Goal: Information Seeking & Learning: Learn about a topic

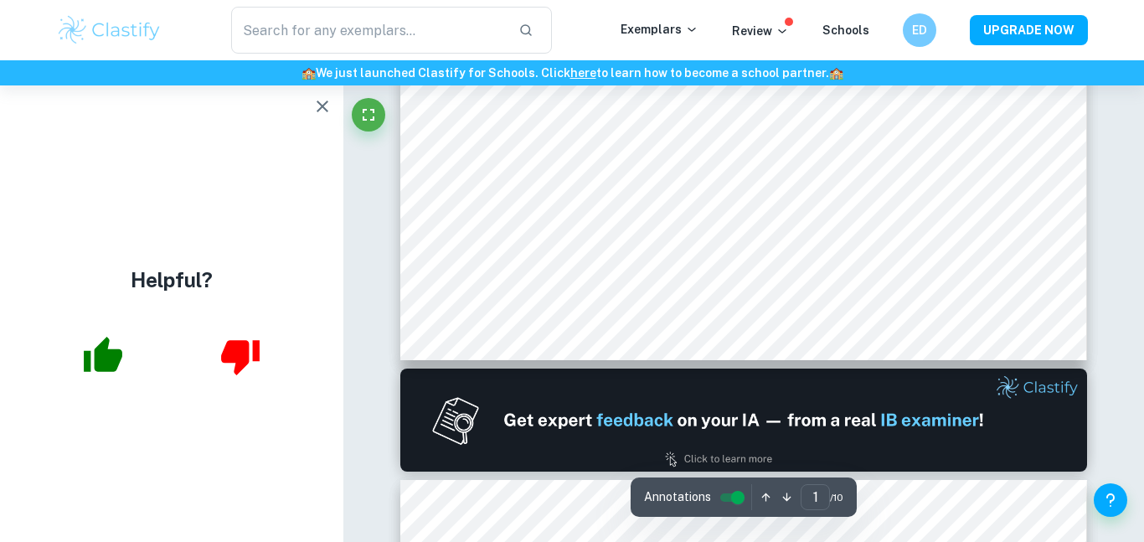
scroll to position [625, 0]
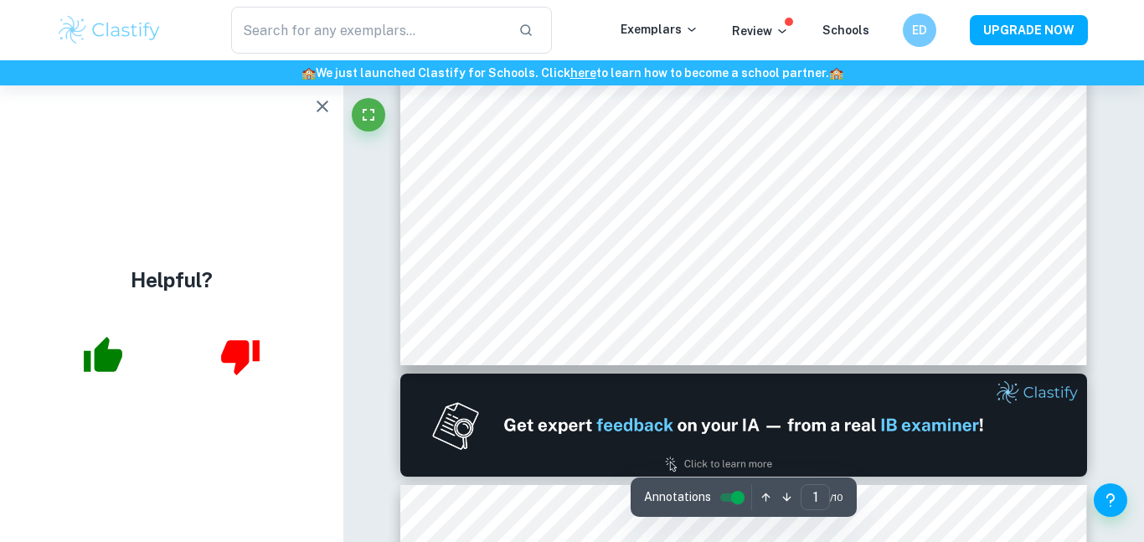
click at [319, 105] on icon "button" at bounding box center [322, 106] width 20 height 20
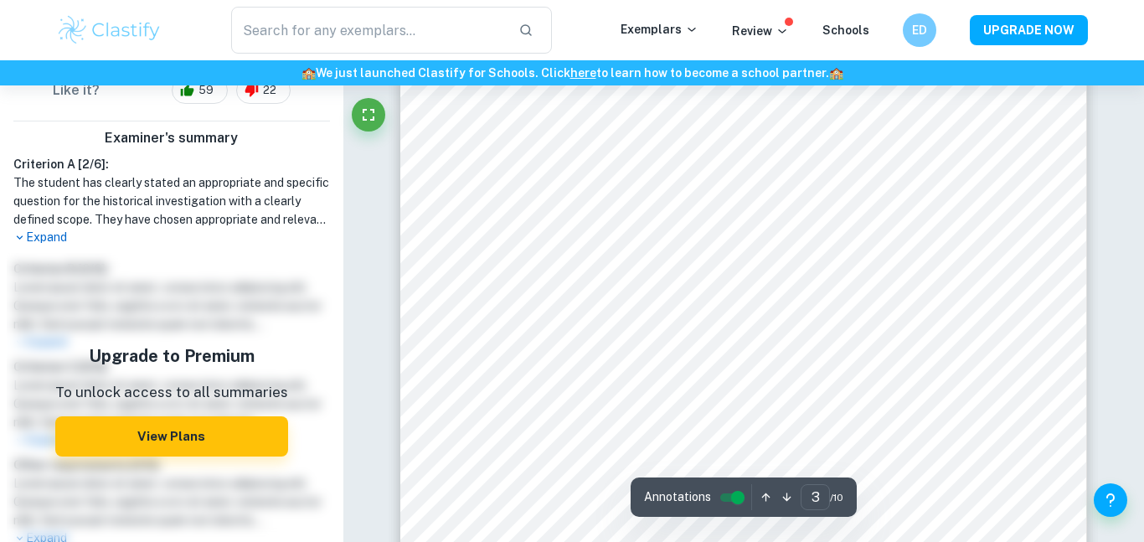
scroll to position [2106, 0]
type input "4"
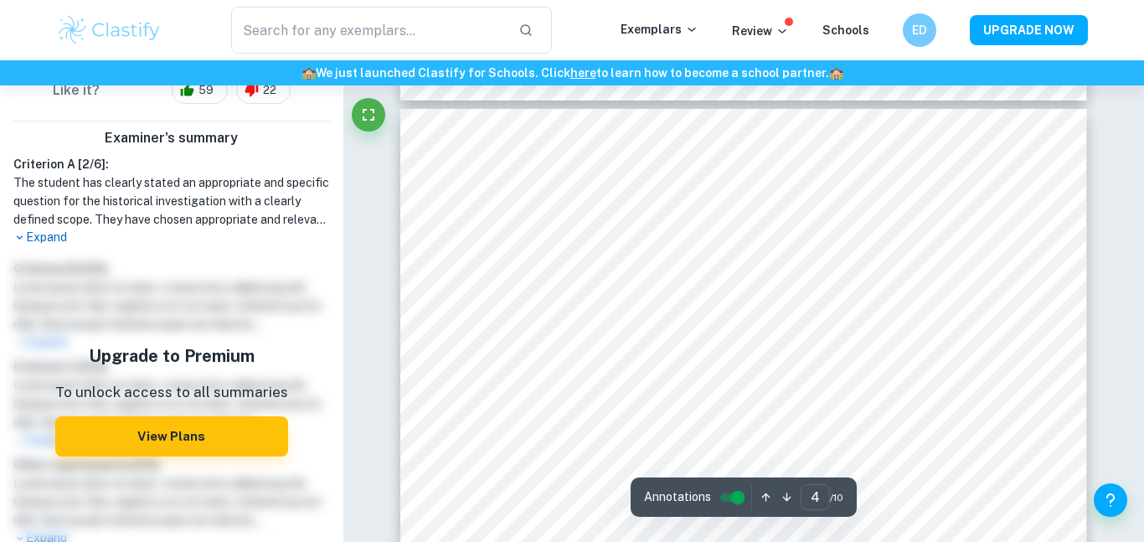
click at [594, 420] on div at bounding box center [726, 415] width 491 height 48
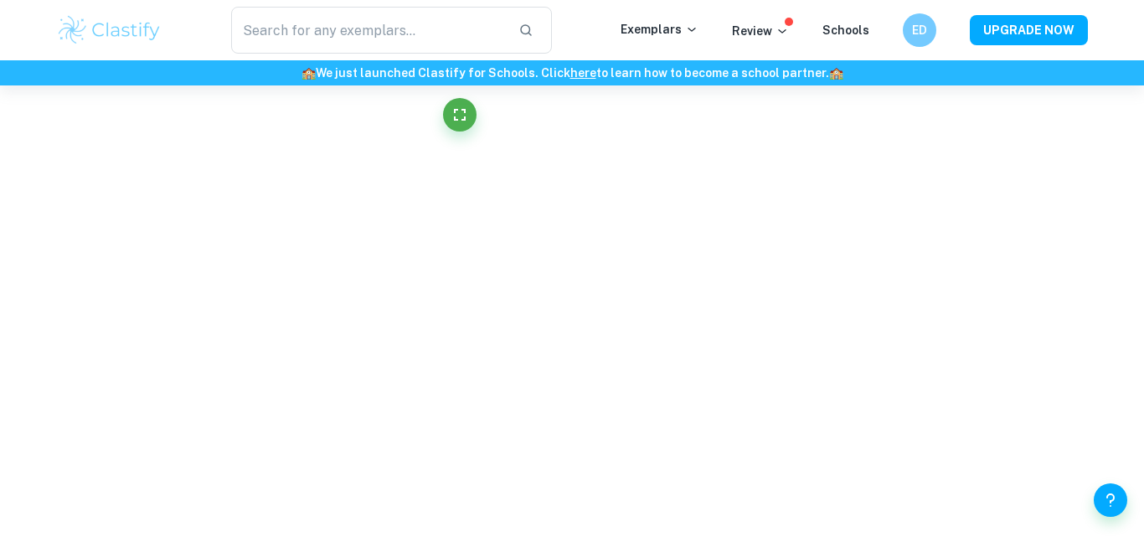
scroll to position [1792, 0]
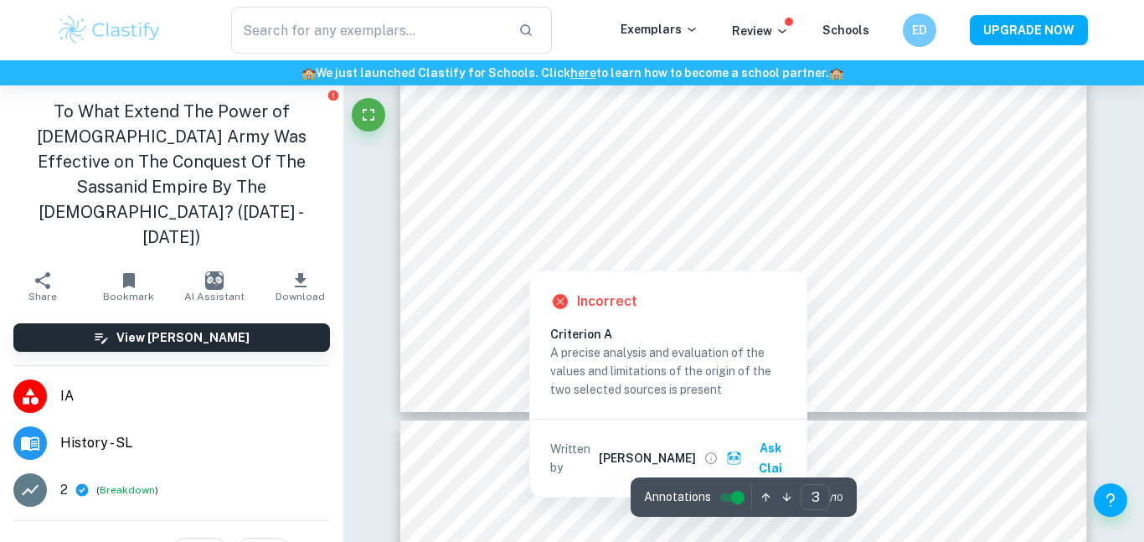
scroll to position [2592, 0]
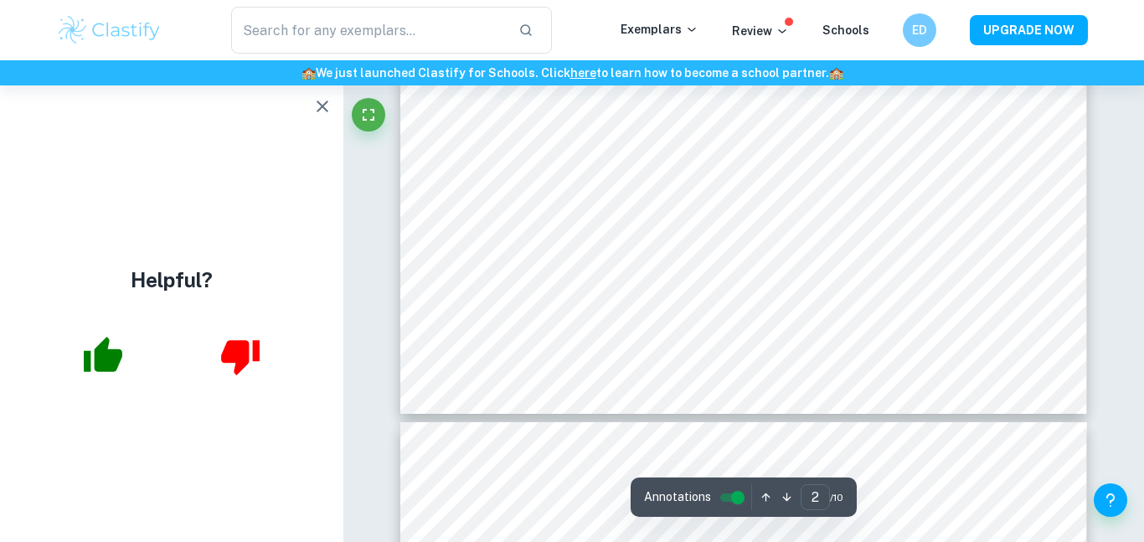
type input "1"
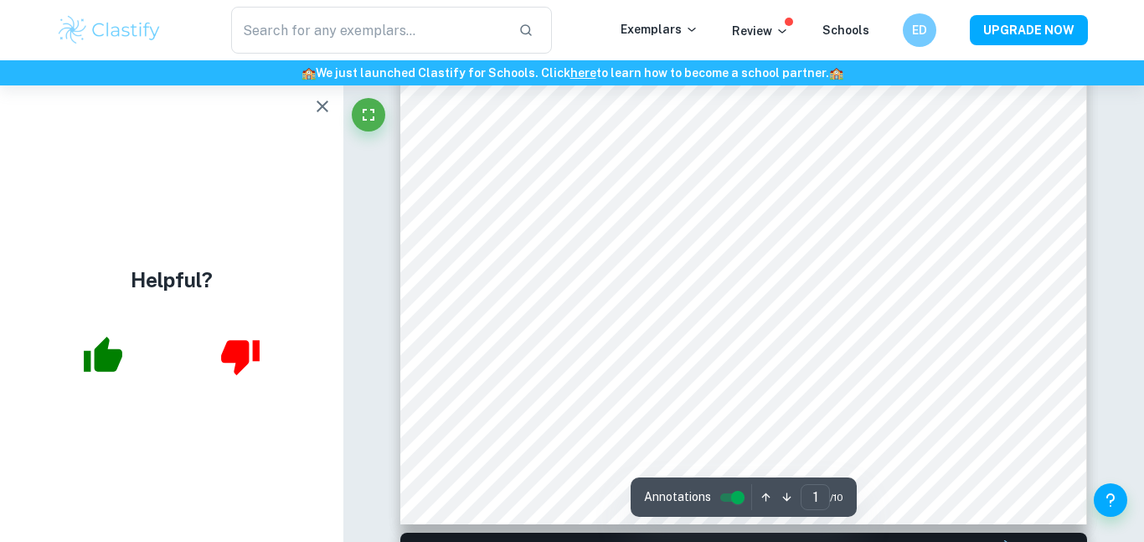
scroll to position [0, 0]
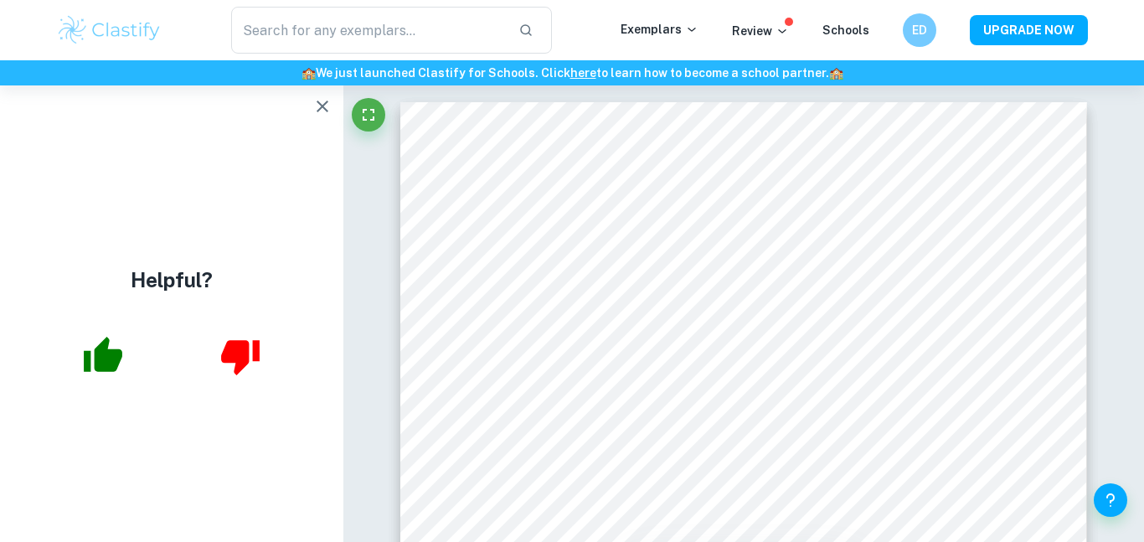
click at [314, 104] on icon "button" at bounding box center [322, 106] width 20 height 20
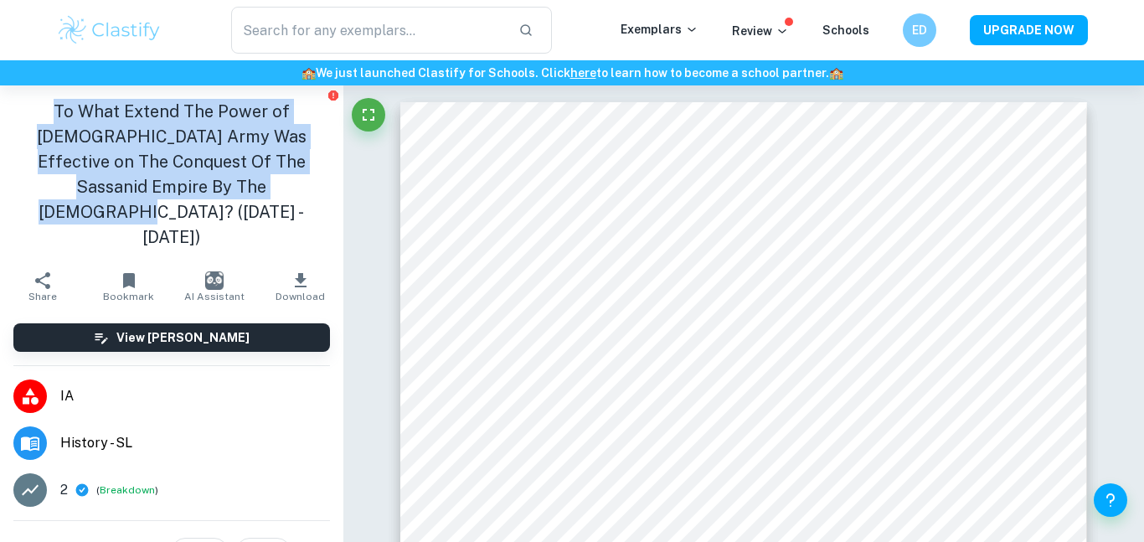
drag, startPoint x: 33, startPoint y: 109, endPoint x: 293, endPoint y: 199, distance: 275.8
click at [293, 199] on div "To What Extend The Power of [DEMOGRAPHIC_DATA] Army Was Effective on The Conque…" at bounding box center [171, 174] width 343 height 178
copy h1 "To What Extend The Power of [DEMOGRAPHIC_DATA] Army Was Effective on The Conque…"
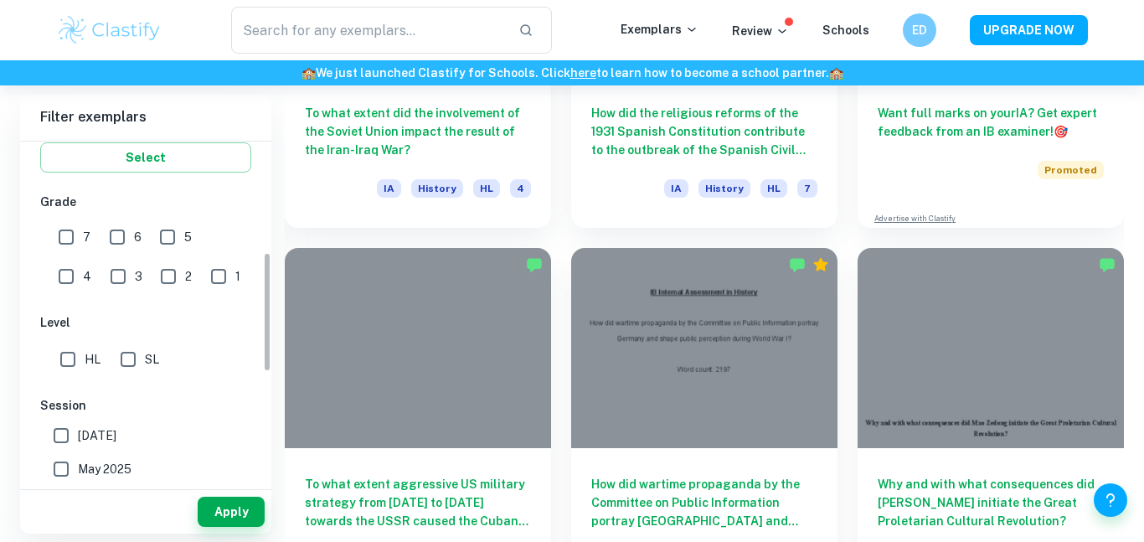
scroll to position [312, 0]
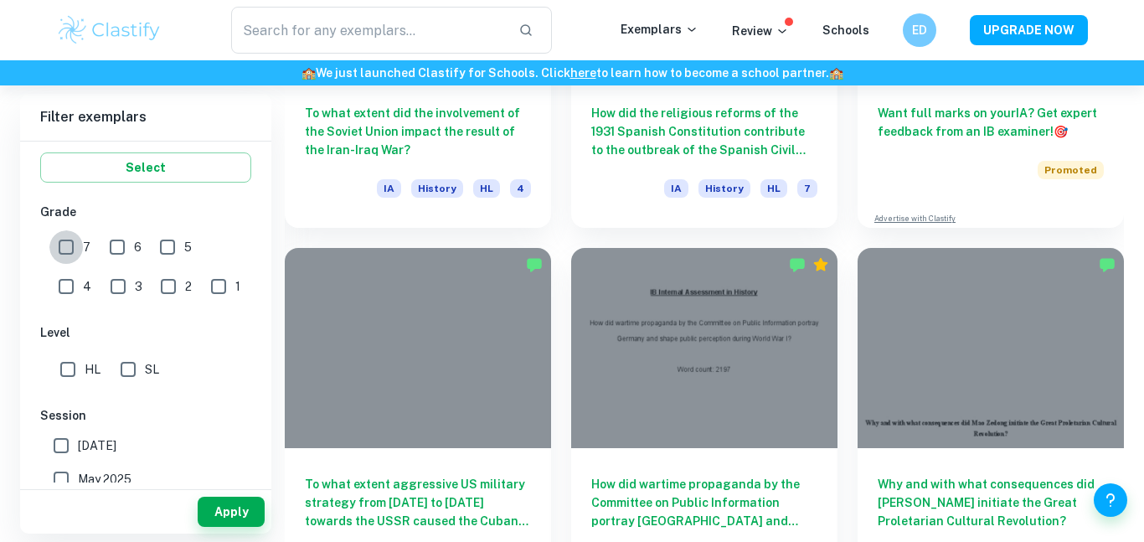
click at [75, 257] on input "7" at bounding box center [66, 247] width 34 height 34
checkbox input "true"
click at [235, 512] on button "Apply" at bounding box center [231, 512] width 67 height 30
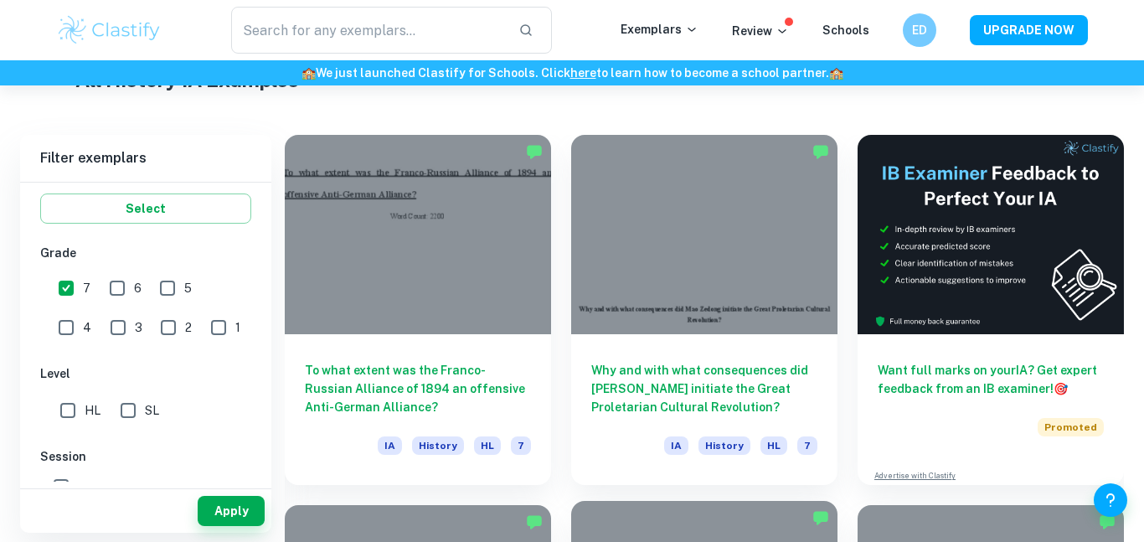
scroll to position [429, 0]
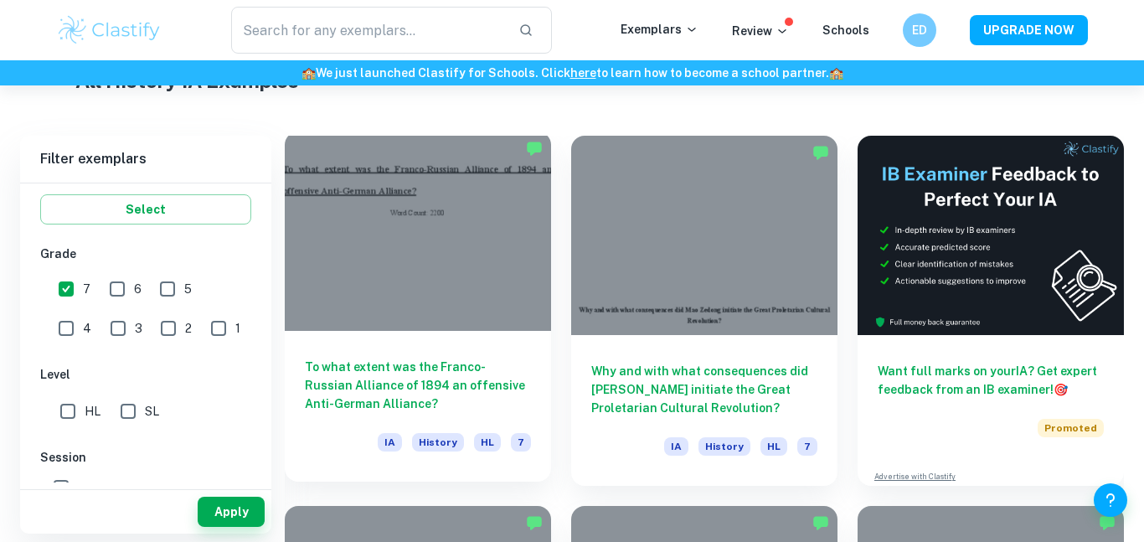
click at [510, 323] on div at bounding box center [418, 231] width 266 height 199
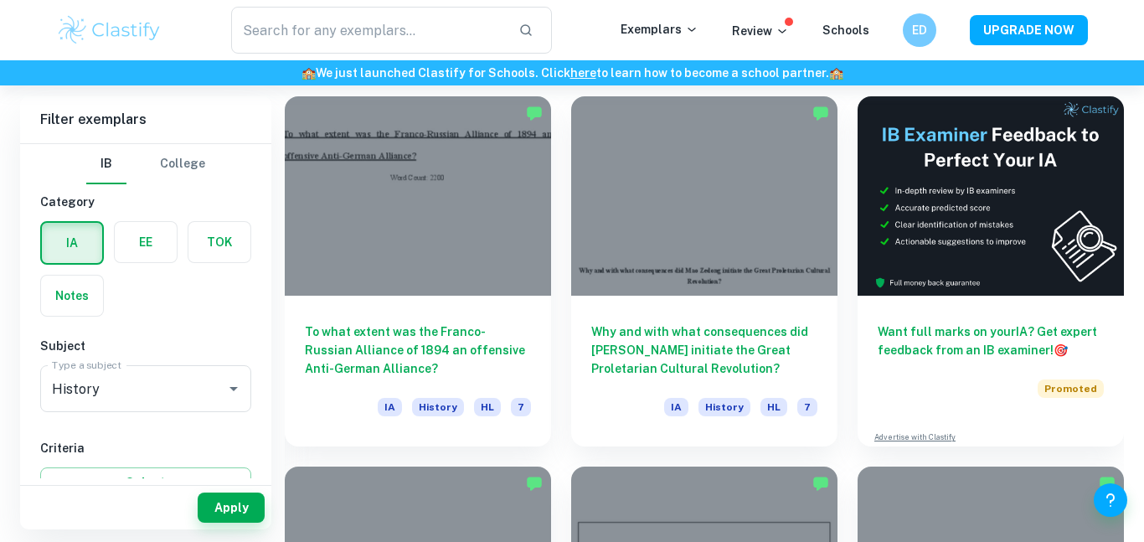
scroll to position [464, 0]
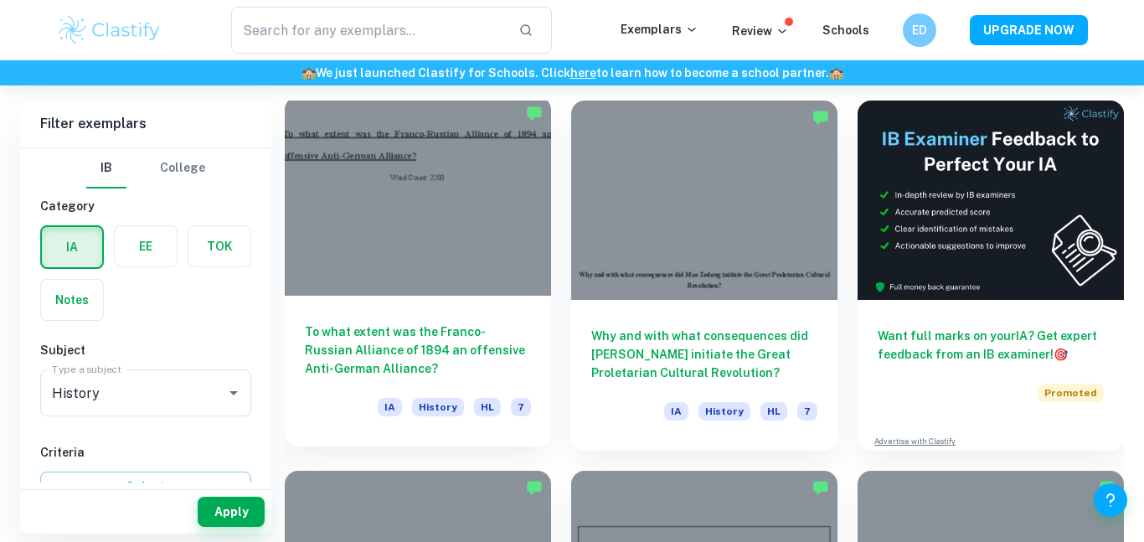
click at [461, 322] on h6 "To what extent was the Franco-Russian Alliance of 1894 an offensive Anti-German…" at bounding box center [418, 349] width 226 height 55
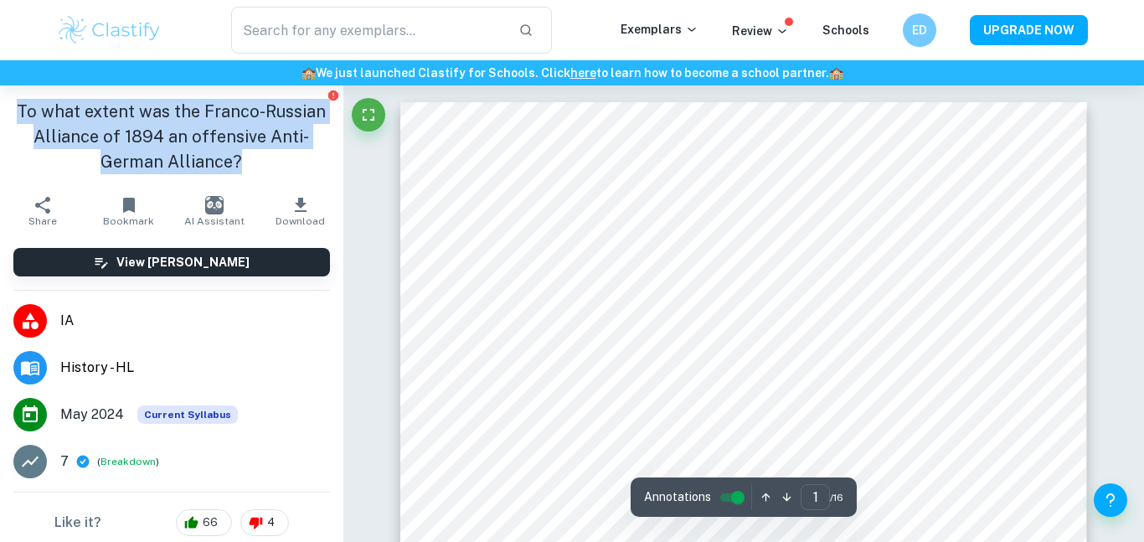
drag, startPoint x: 17, startPoint y: 109, endPoint x: 237, endPoint y: 157, distance: 225.6
click at [237, 157] on h1 "To what extent was the Franco-Russian Alliance of 1894 an offensive Anti-German…" at bounding box center [171, 136] width 317 height 75
copy h1 "To what extent was the Franco-Russian Alliance of 1894 an offensive Anti-German…"
